Goal: Information Seeking & Learning: Learn about a topic

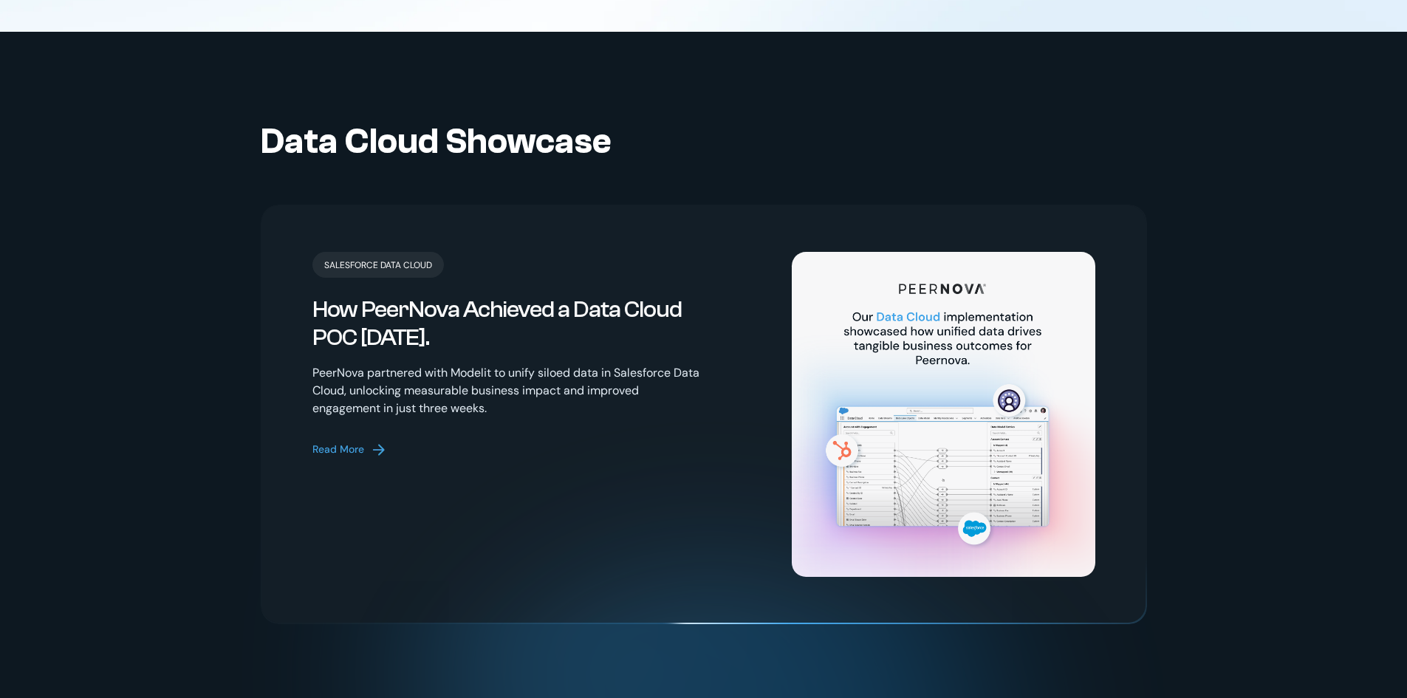
scroll to position [3103, 0]
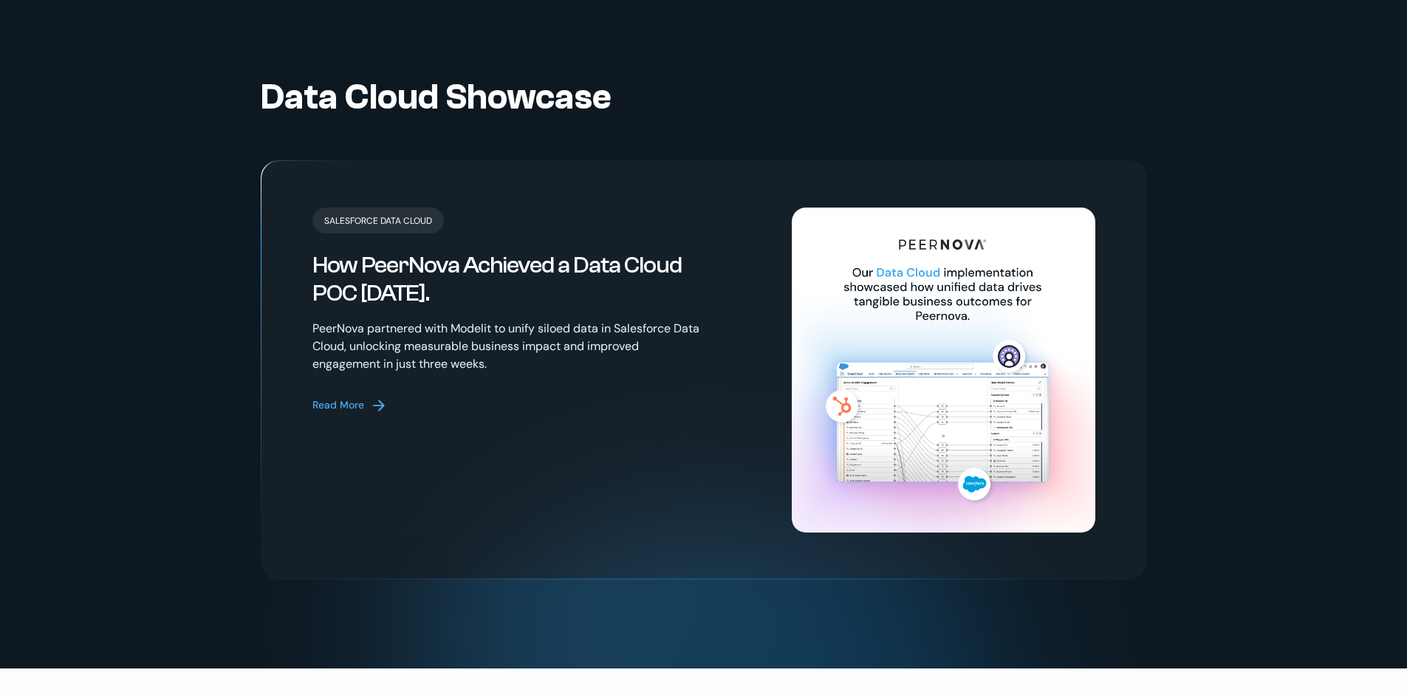
click at [327, 397] on div "Read More" at bounding box center [339, 405] width 52 height 16
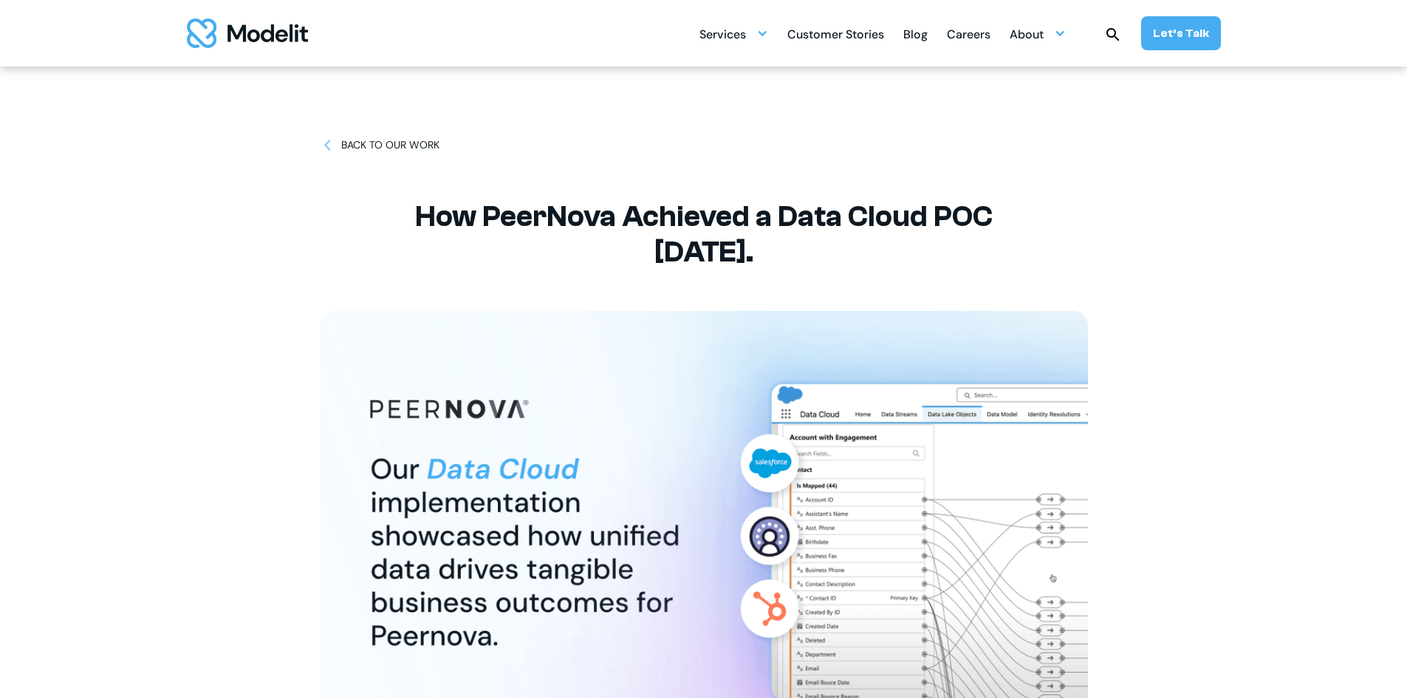
click at [338, 146] on link "BACK TO OUR WORK" at bounding box center [380, 145] width 120 height 16
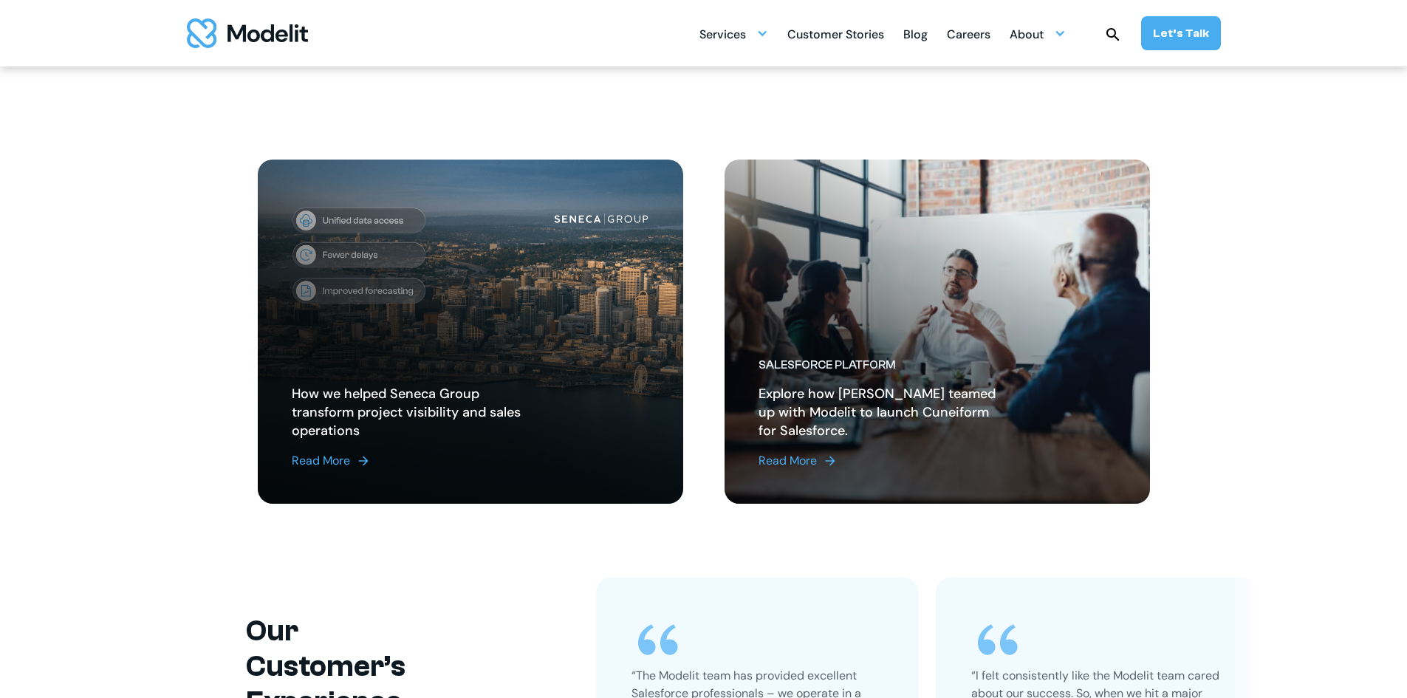
scroll to position [517, 0]
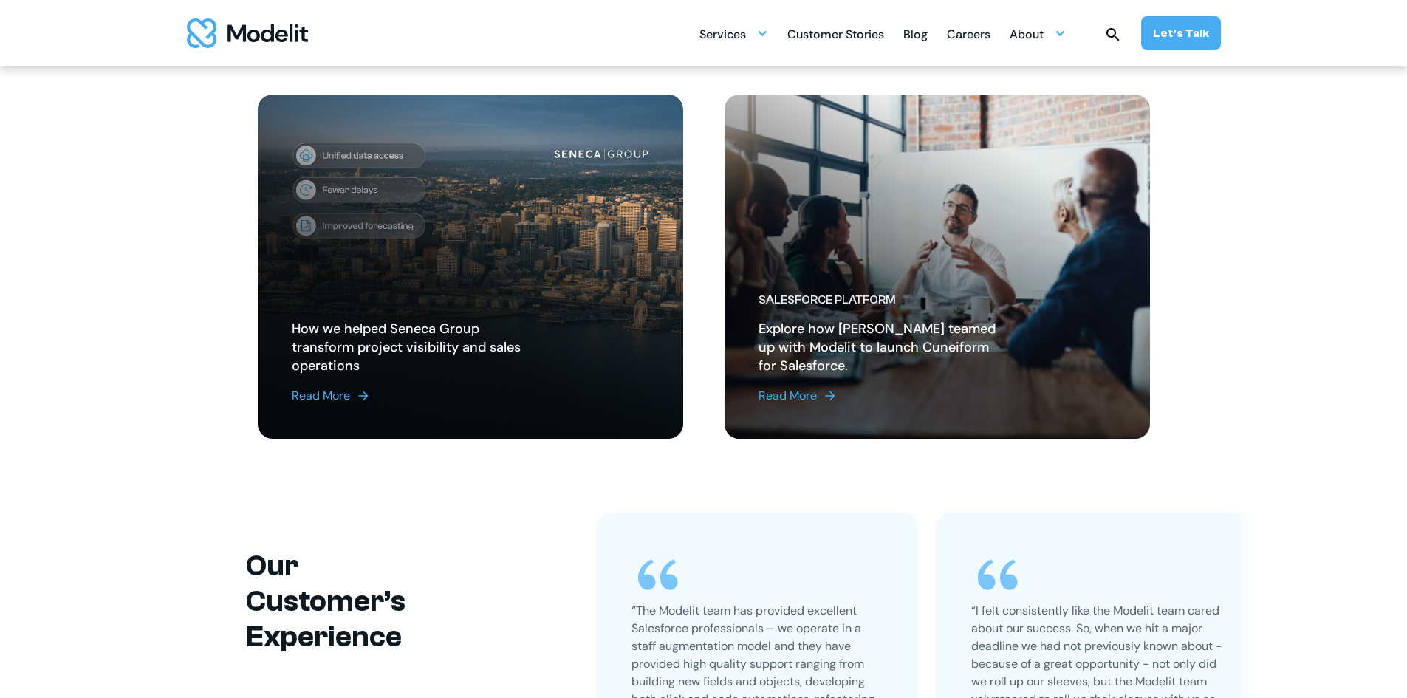
click at [827, 397] on img at bounding box center [830, 396] width 15 height 15
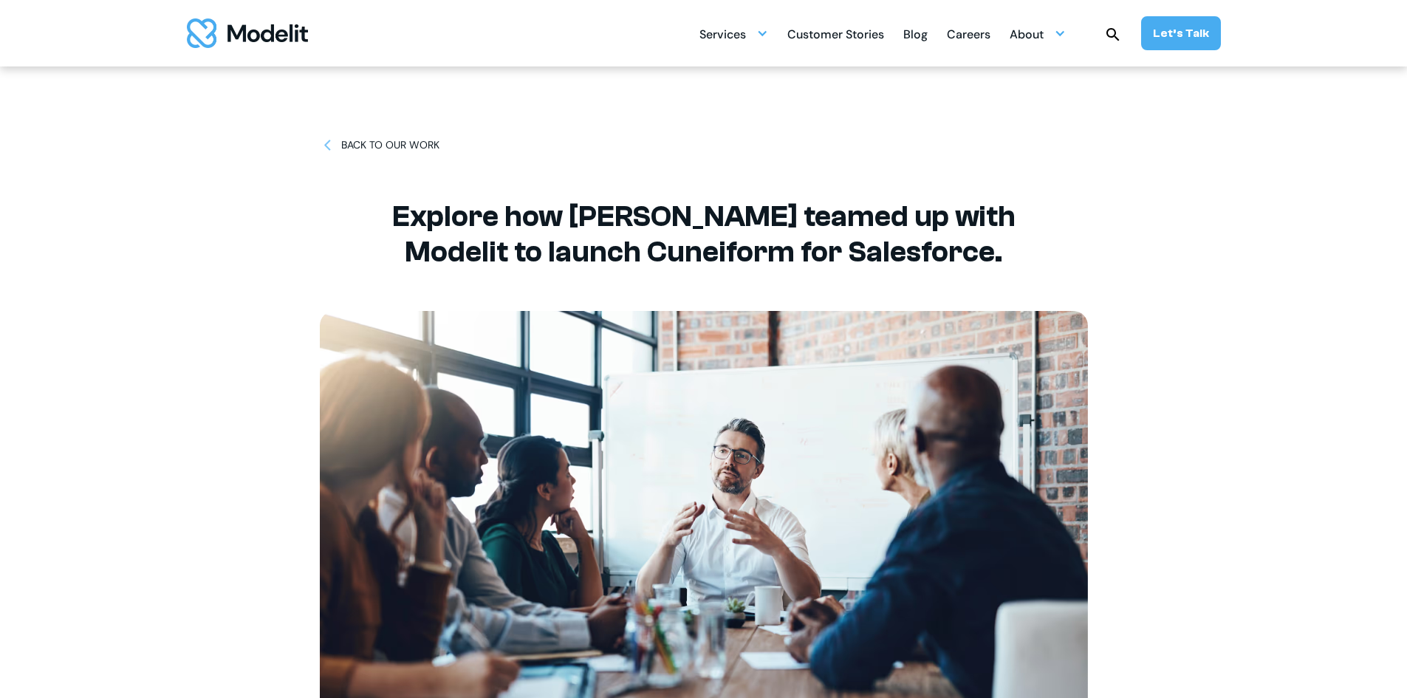
click at [332, 141] on img at bounding box center [328, 145] width 16 height 16
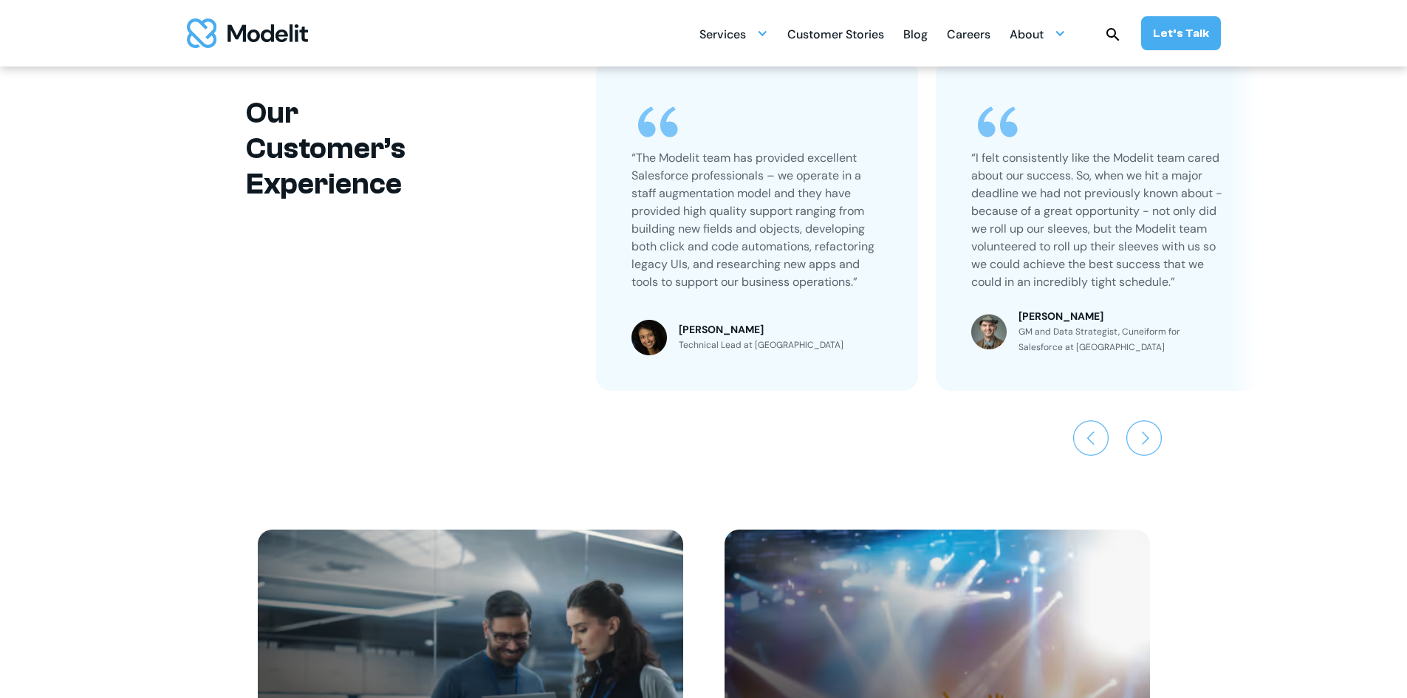
scroll to position [1034, 0]
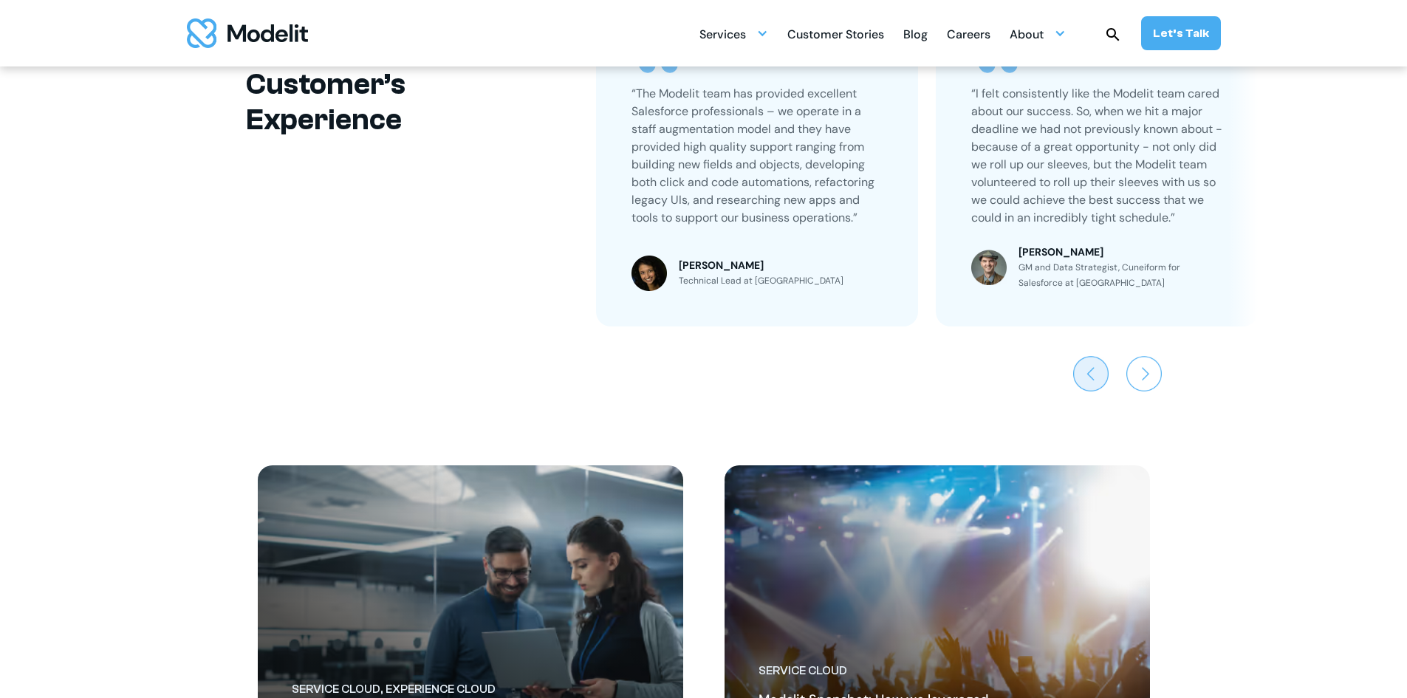
click at [1073, 375] on img "Previous slide" at bounding box center [1090, 373] width 35 height 35
